Goal: Information Seeking & Learning: Learn about a topic

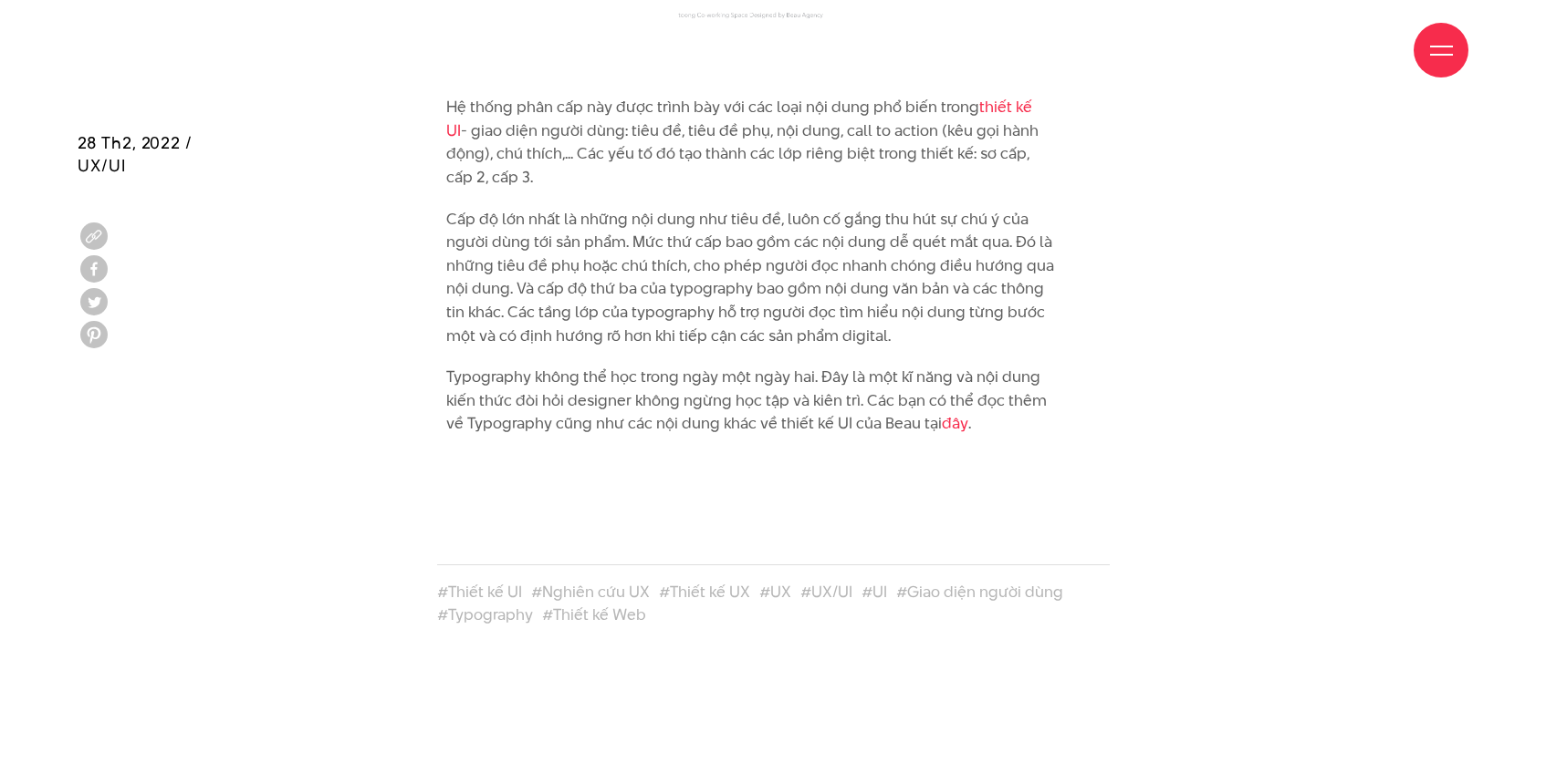
scroll to position [9910, 0]
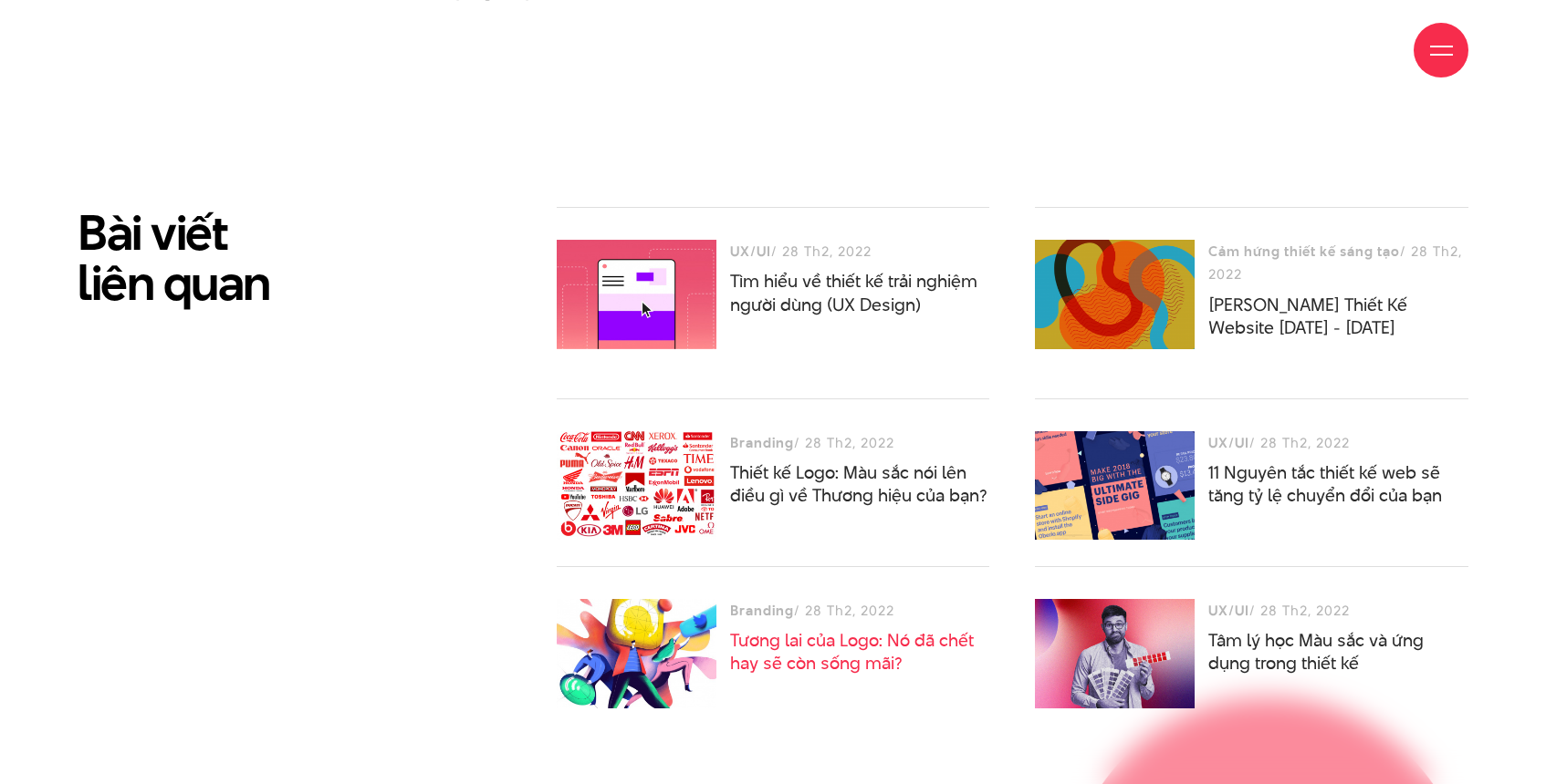
click at [780, 628] on link "Tương lai của Logo: Nó đã chết hay sẽ còn sống mãi?" at bounding box center [852, 652] width 244 height 48
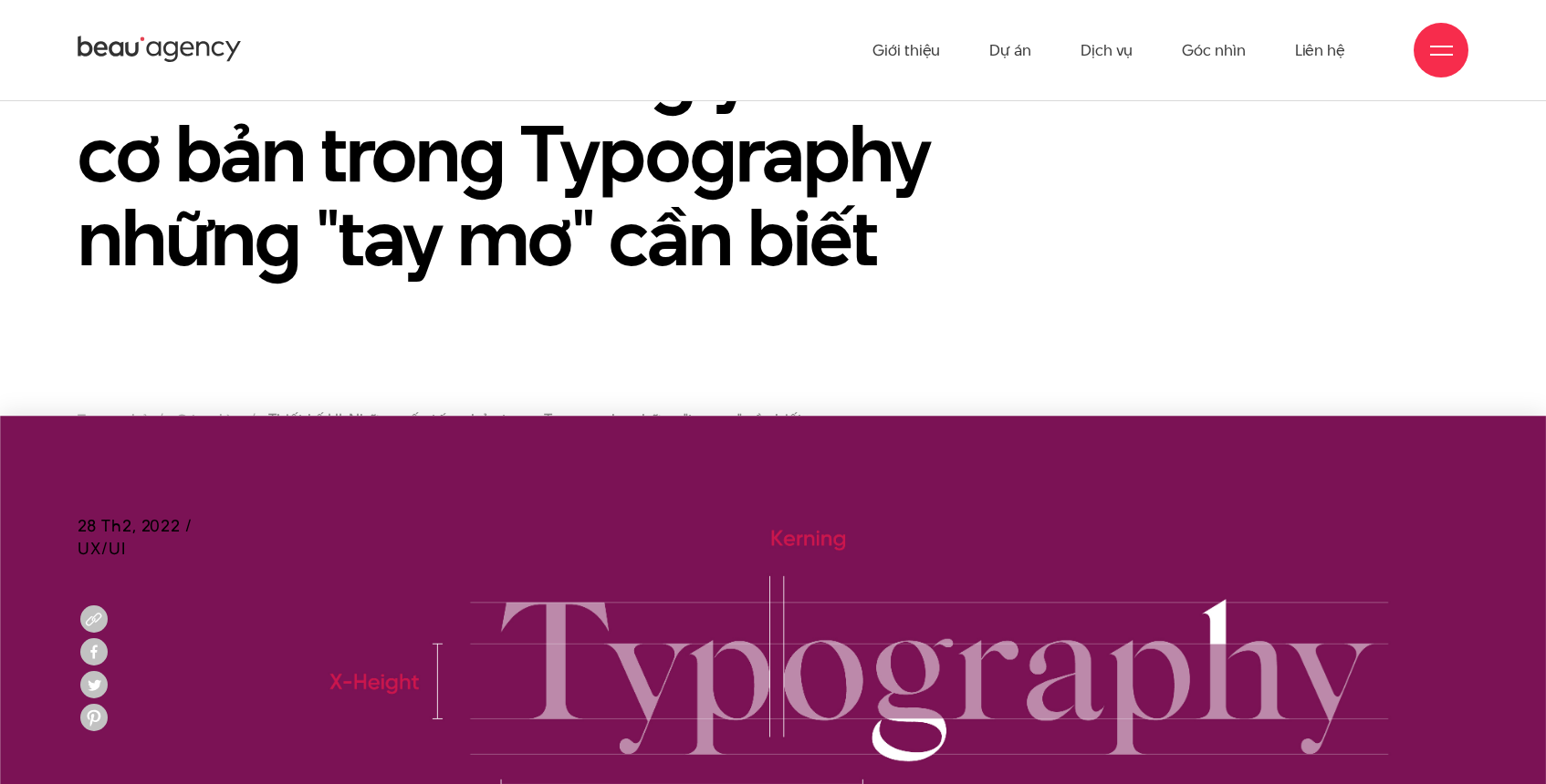
scroll to position [0, 0]
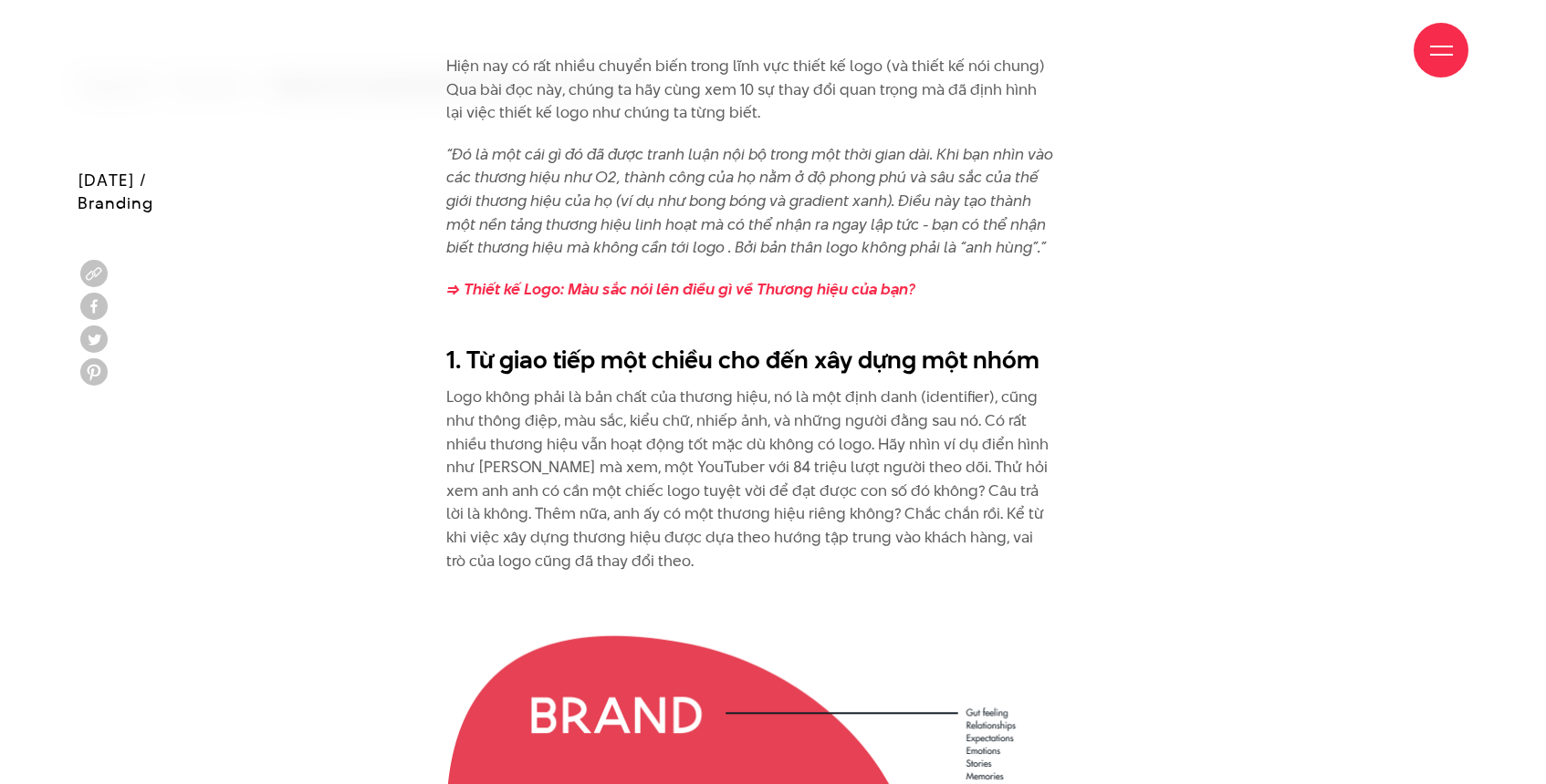
scroll to position [761, 0]
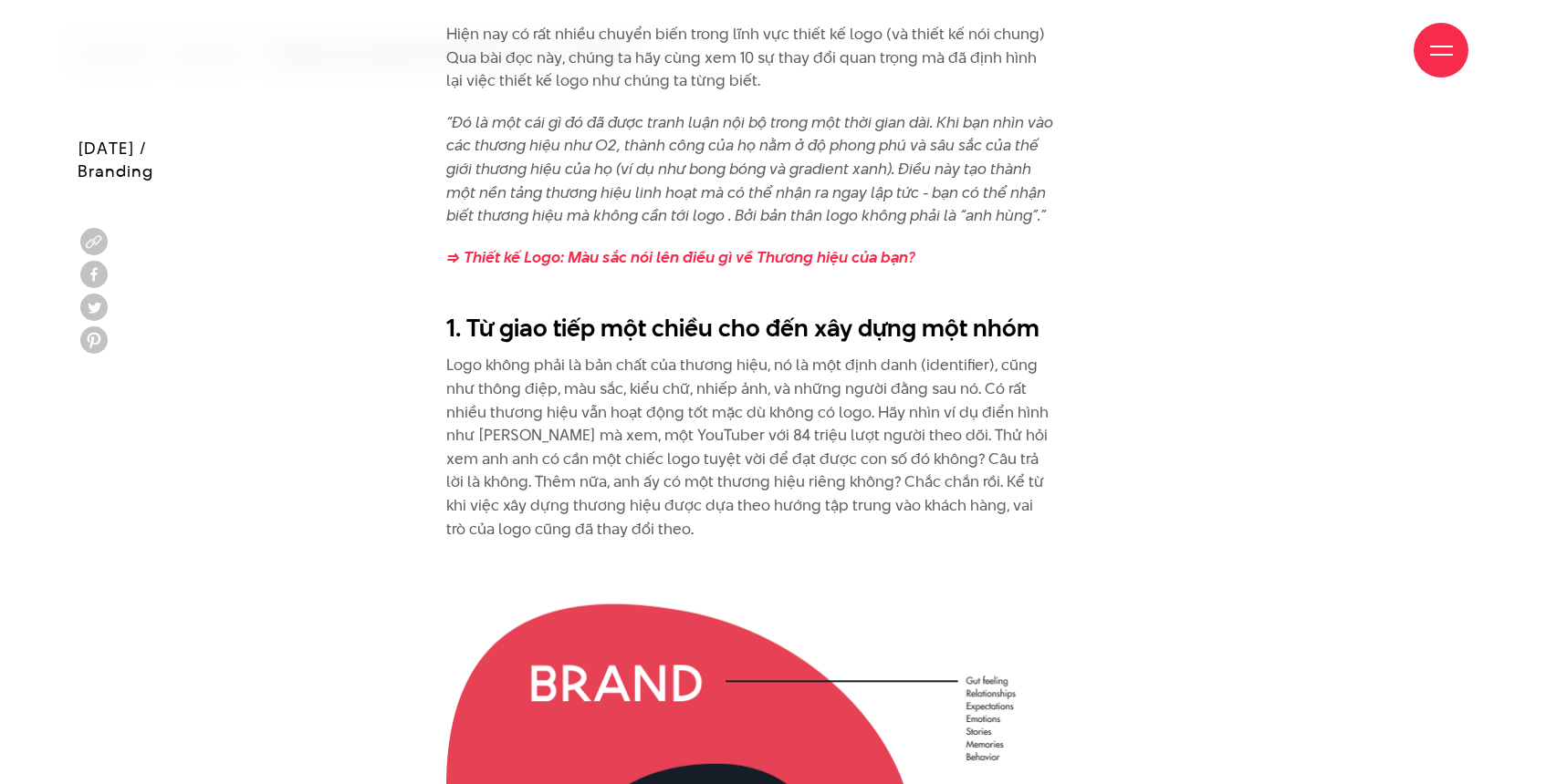
drag, startPoint x: 446, startPoint y: 30, endPoint x: 737, endPoint y: 77, distance: 294.8
click at [729, 75] on div "Giới thiệu Dự án Dịch vụ Góc nhìn Liên hệ" at bounding box center [772, 49] width 1391 height 100
drag, startPoint x: 741, startPoint y: 79, endPoint x: 416, endPoint y: 34, distance: 328.1
click at [415, 32] on div "Giới thiệu Dự án Dịch vụ Góc nhìn Liên hệ" at bounding box center [772, 49] width 1391 height 100
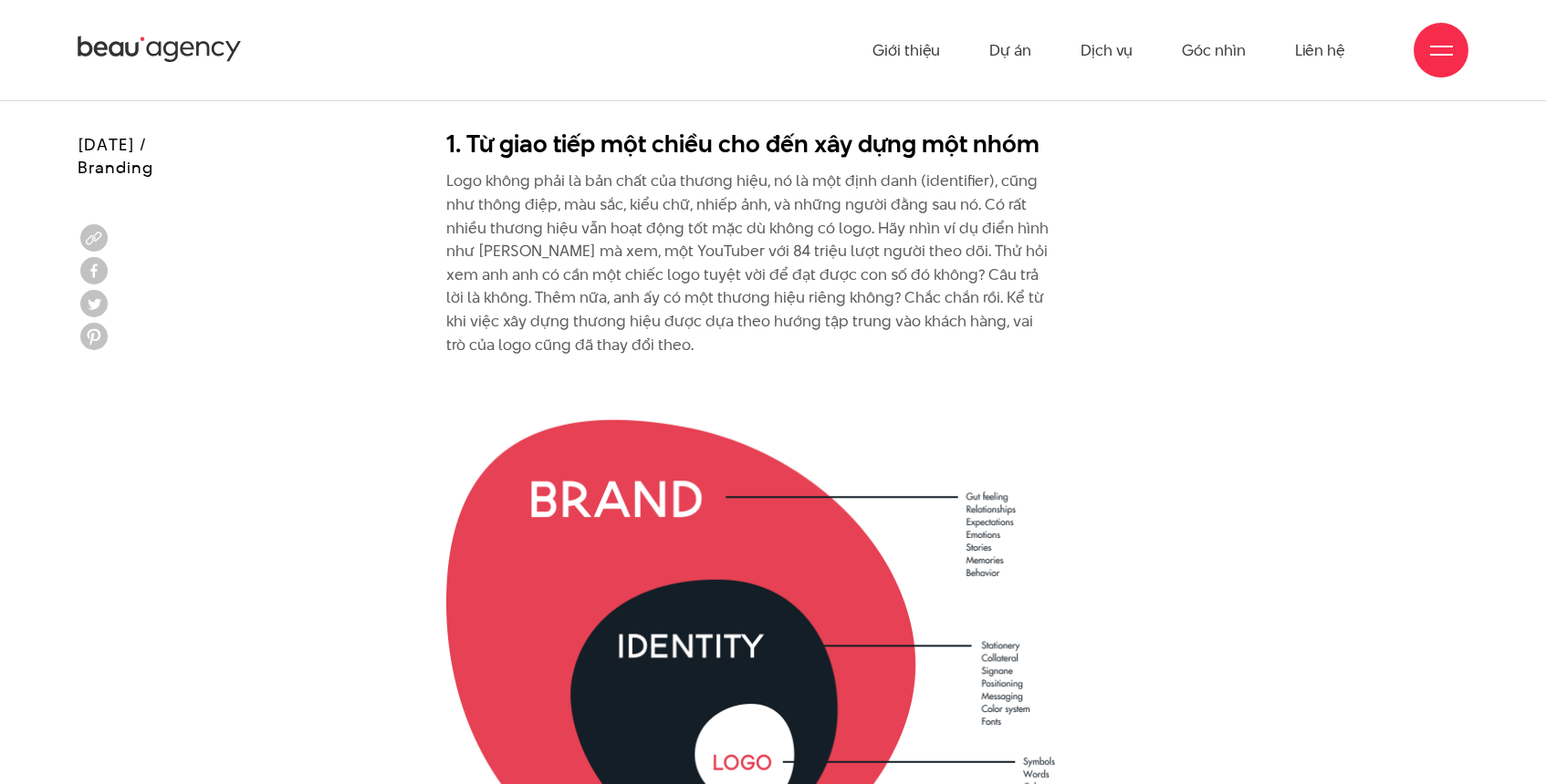
scroll to position [942, 0]
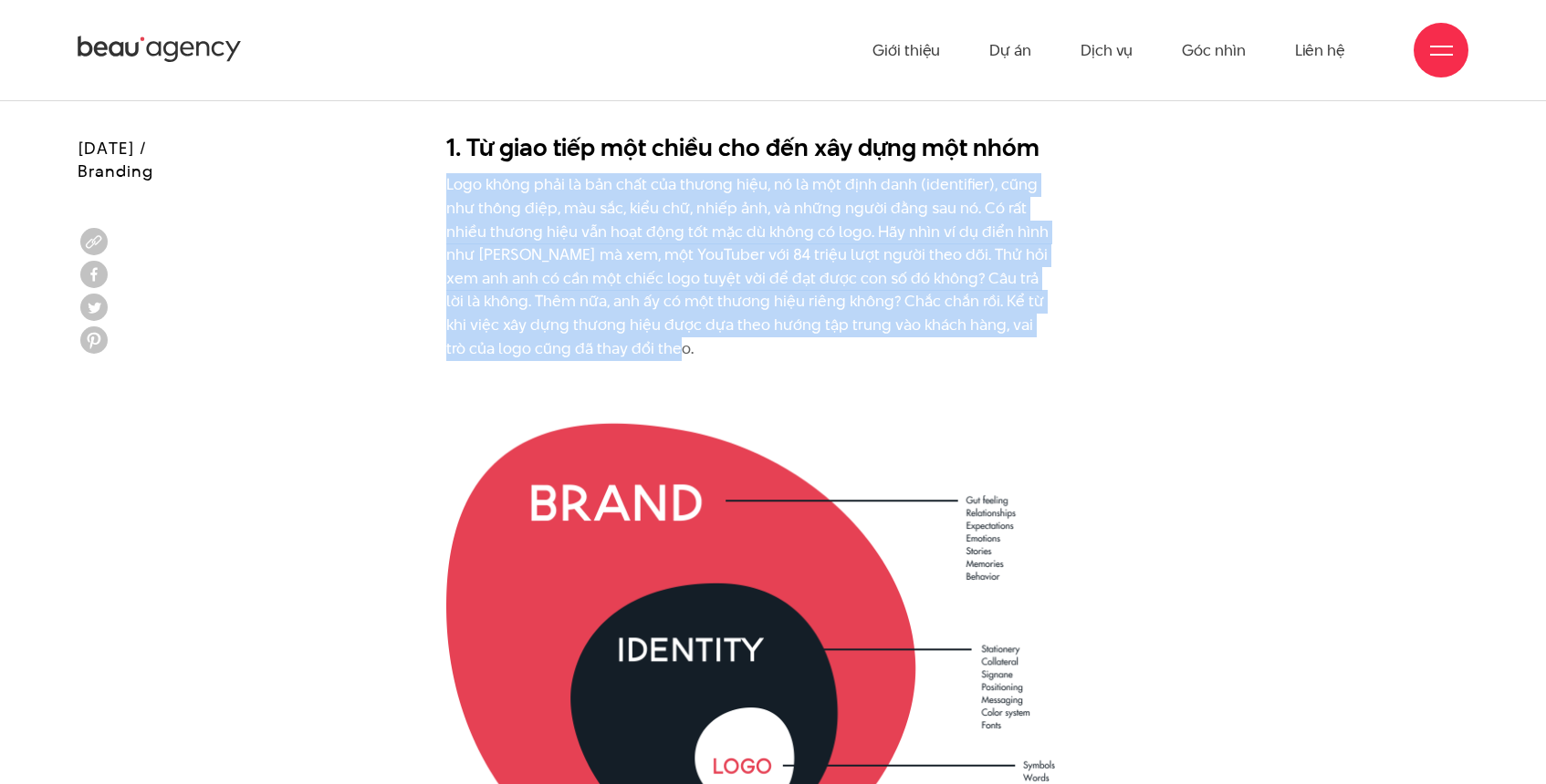
drag, startPoint x: 446, startPoint y: 183, endPoint x: 711, endPoint y: 347, distance: 311.6
click at [711, 347] on p "Logo không phải là bản chất của thương hiệu, nó là một định danh (identifier), …" at bounding box center [750, 266] width 608 height 186
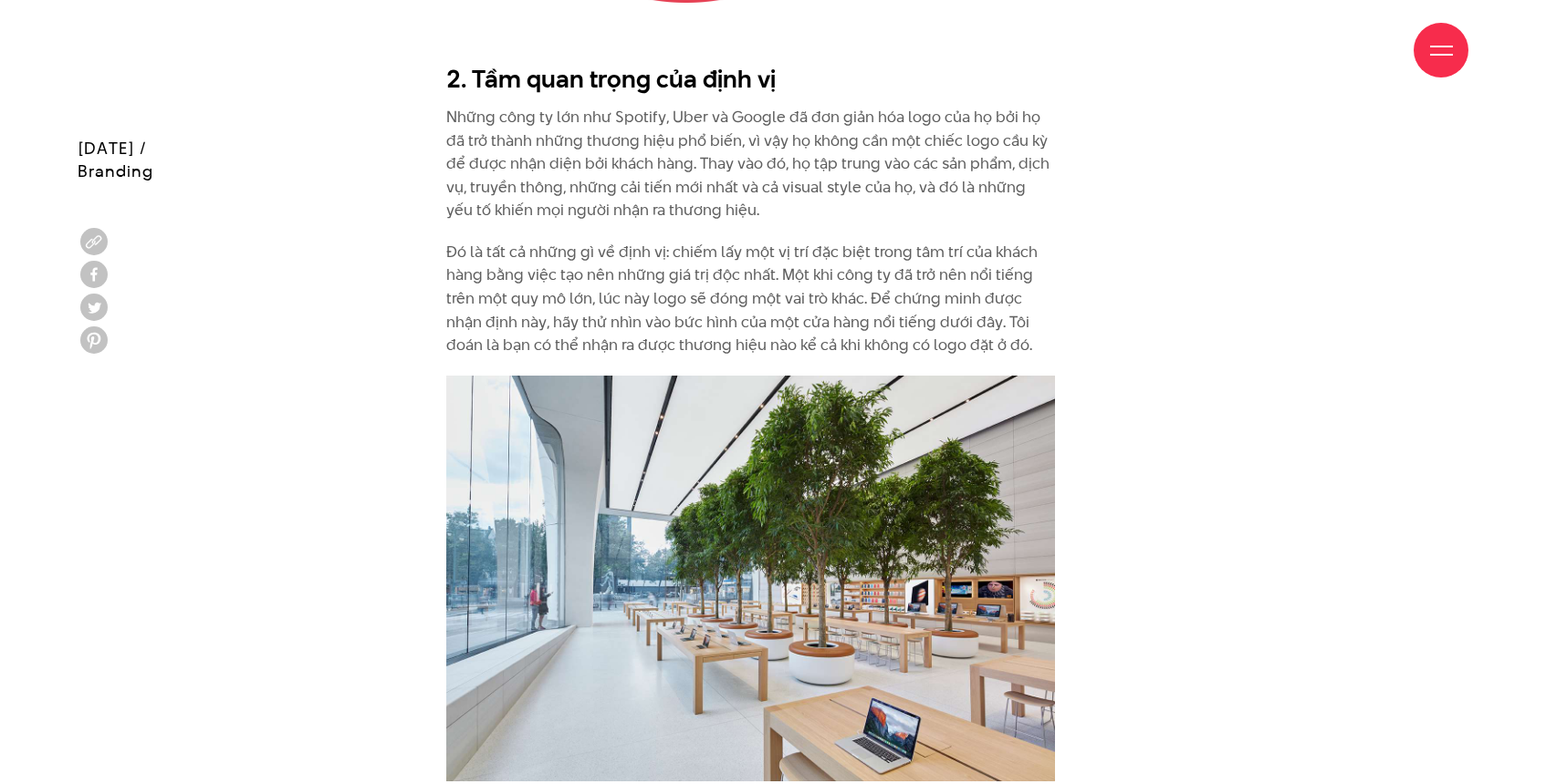
scroll to position [1852, 0]
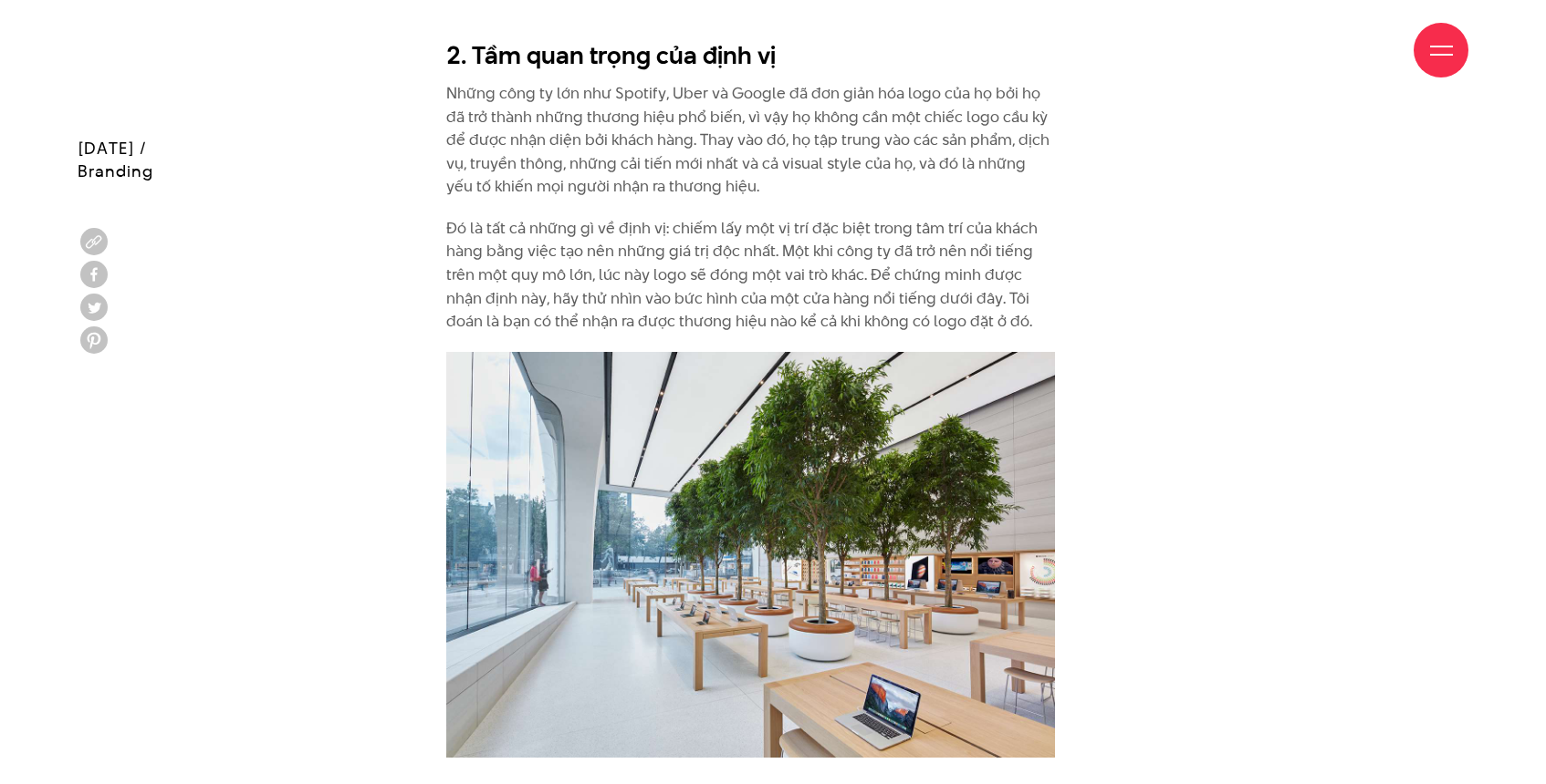
drag, startPoint x: 893, startPoint y: 150, endPoint x: 910, endPoint y: 179, distance: 33.6
click at [910, 179] on p "Những công ty lớn như Spotify, Uber và Google đã đơn giản hóa logo của họ bởi h…" at bounding box center [750, 140] width 608 height 117
click at [765, 176] on p "Những công ty lớn như Spotify, Uber và Google đã đơn giản hóa logo của họ bởi h…" at bounding box center [750, 140] width 608 height 117
drag, startPoint x: 446, startPoint y: 211, endPoint x: 1035, endPoint y: 317, distance: 598.5
click at [1035, 317] on p "Đó là tất cả những gì về định vị: chiếm lấy một vị trí đặc biệt trong tâm trí c…" at bounding box center [750, 275] width 608 height 117
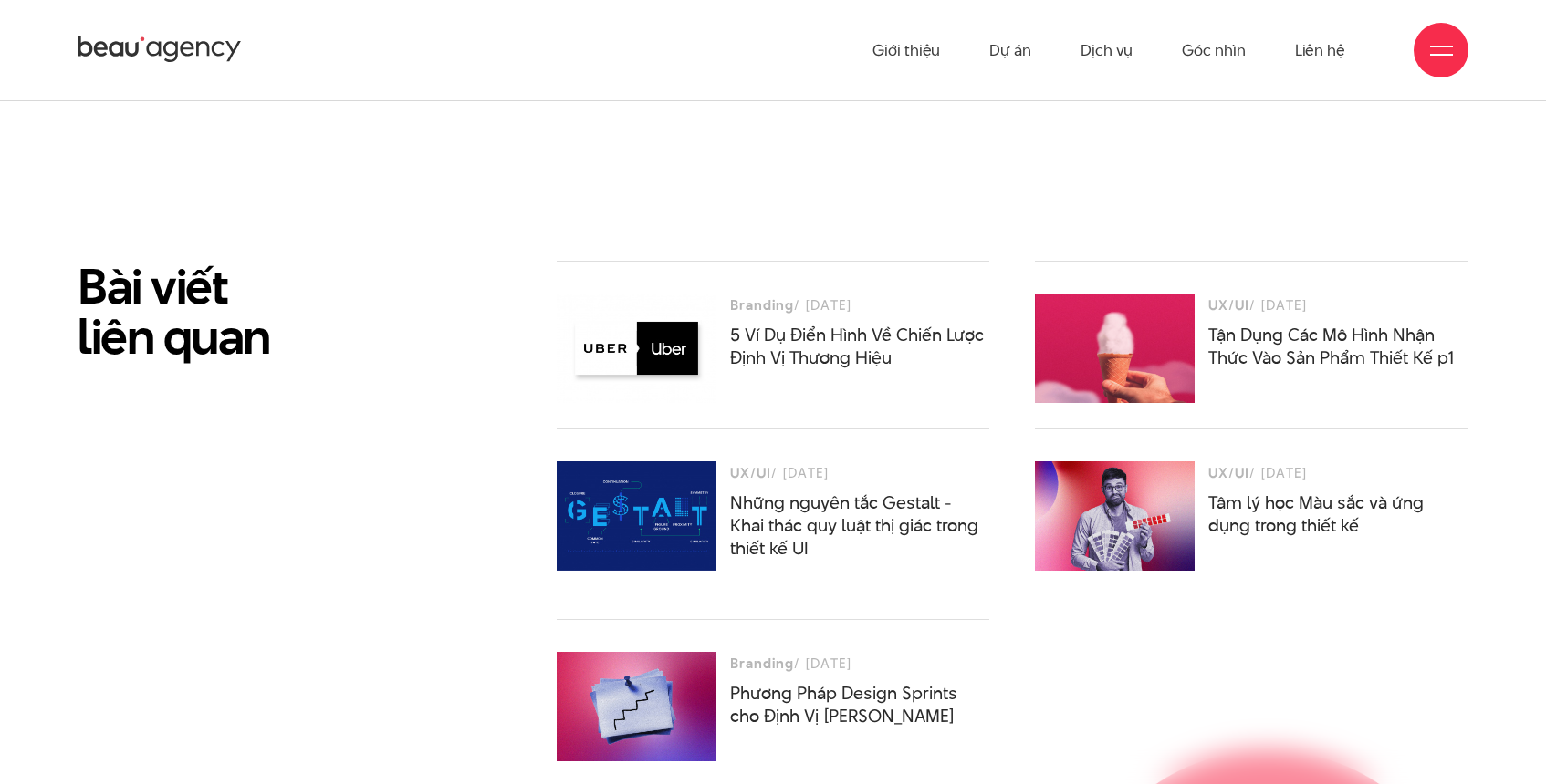
scroll to position [6553, 0]
